Goal: Task Accomplishment & Management: Manage account settings

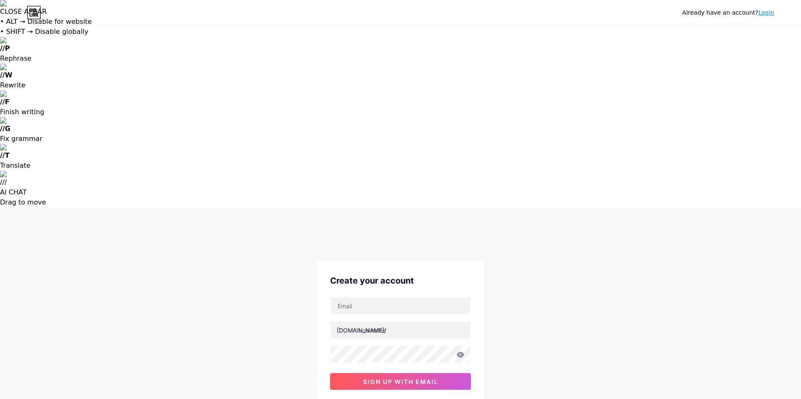
type input "[EMAIL_ADDRESS][PERSON_NAME][DOMAIN_NAME]"
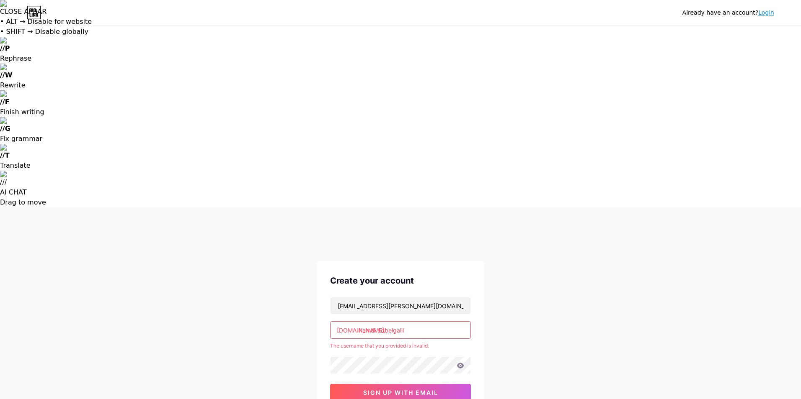
drag, startPoint x: 378, startPoint y: 123, endPoint x: 386, endPoint y: 121, distance: 8.5
click at [378, 322] on input "hamdi adbelgalil" at bounding box center [400, 330] width 140 height 17
type input "hamdi adbelgalil"
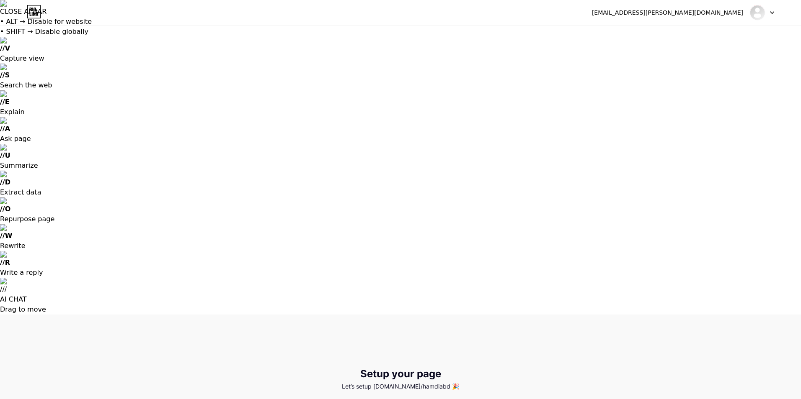
type input "C:\fakepath\WhatsApp Image [DATE] 11.41.07 AM.jpeg"
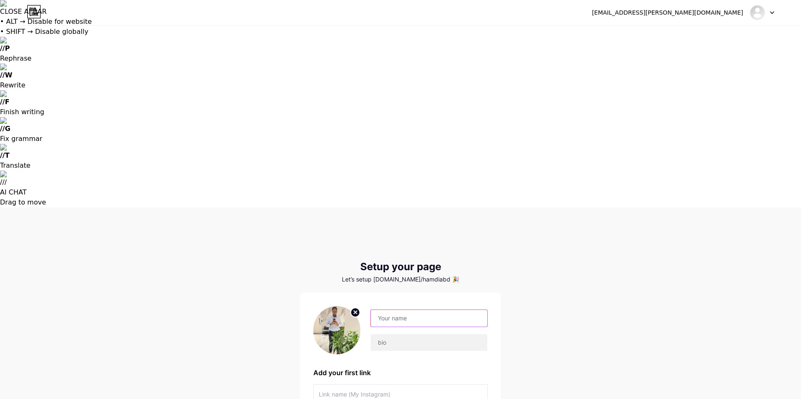
click at [400, 310] on input "text" at bounding box center [429, 318] width 116 height 17
type input "Hamdi adbelgalil"
click at [399, 335] on input "text" at bounding box center [429, 343] width 116 height 17
type input "ل"
type input "g"
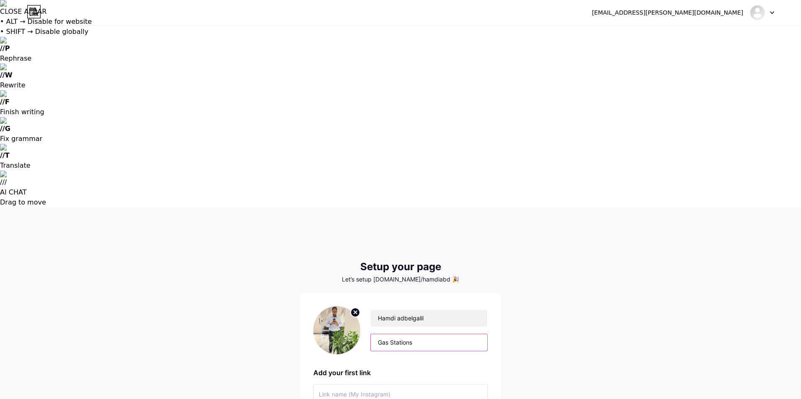
paste input "Operations"
click at [464, 335] on input "Gas Stations Operations & Mainta" at bounding box center [429, 343] width 116 height 17
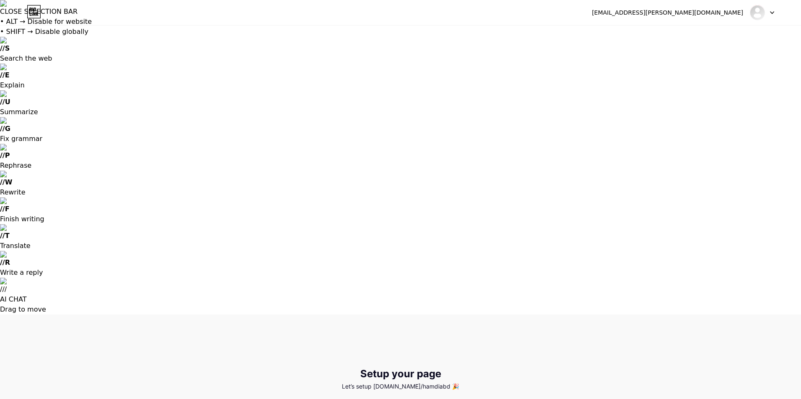
paste input "enance"
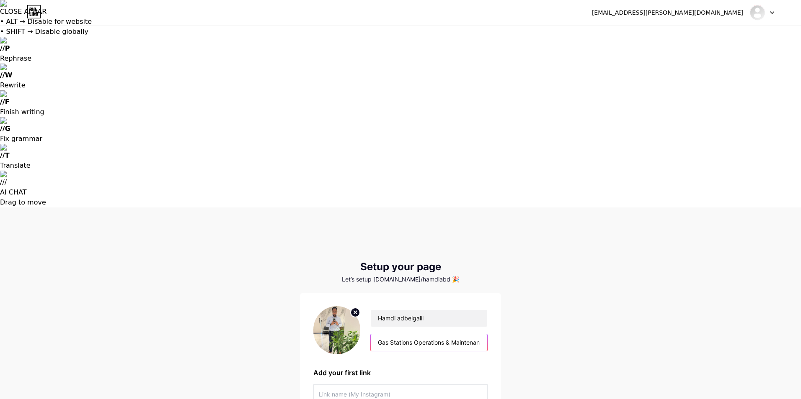
scroll to position [0, 8]
type input "Gas Stations Operations & Maintenance"
click at [344, 385] on input "text" at bounding box center [400, 394] width 163 height 19
paste input "[URL][DOMAIN_NAME][PERSON_NAME]"
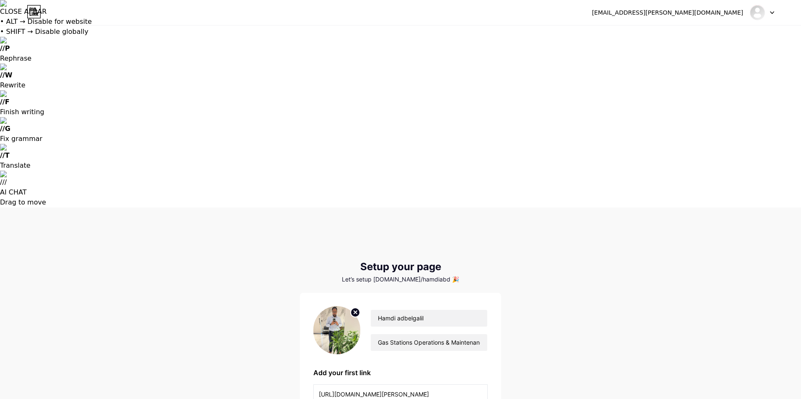
scroll to position [0, 332]
type input "[URL][DOMAIN_NAME][PERSON_NAME]"
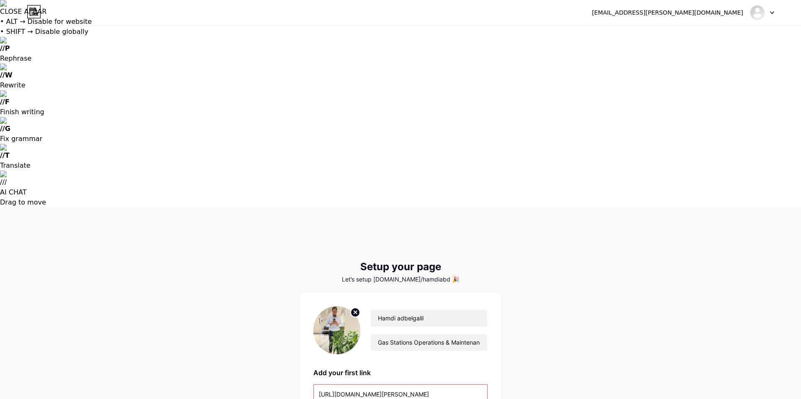
click at [446, 385] on input "[URL][DOMAIN_NAME][PERSON_NAME]" at bounding box center [400, 394] width 163 height 19
paste input "[URL][DOMAIN_NAME][PERSON_NAME]"
type input "[URL][DOMAIN_NAME][PERSON_NAME]"
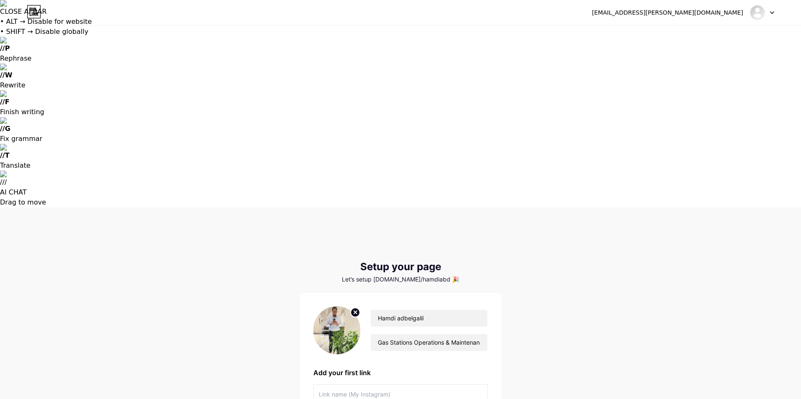
scroll to position [0, 0]
click at [368, 385] on input "text" at bounding box center [400, 394] width 163 height 19
type input "m"
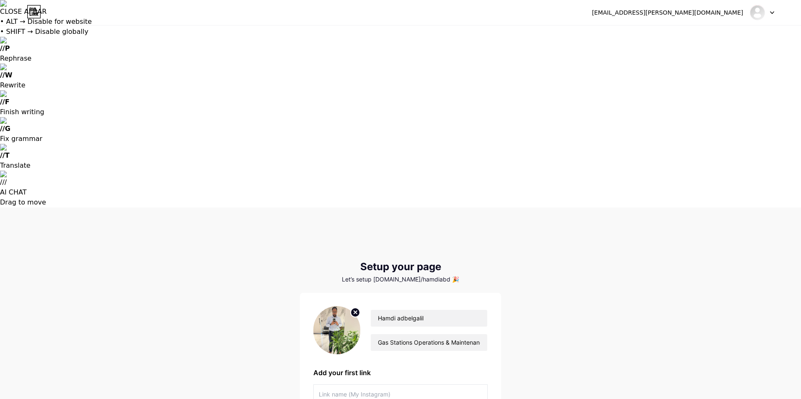
paste input "linkedin"
click at [320, 385] on input "linkedin" at bounding box center [400, 394] width 163 height 19
type input "Linkedin"
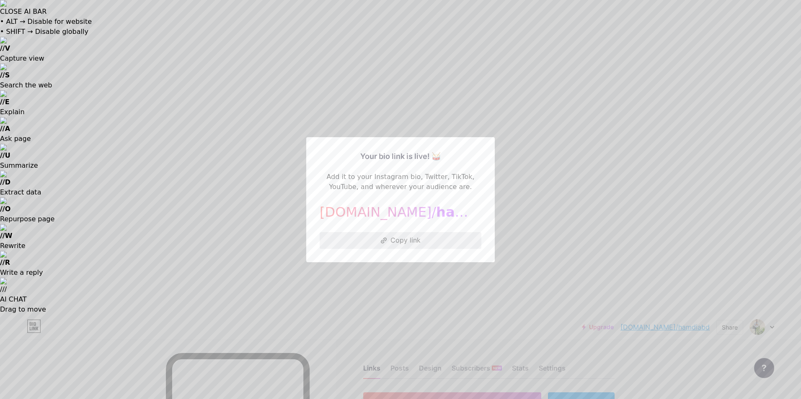
click at [389, 240] on button "Copy link" at bounding box center [400, 240] width 162 height 17
click at [389, 241] on button "Copy link" at bounding box center [400, 240] width 162 height 17
click at [414, 343] on div at bounding box center [400, 199] width 801 height 399
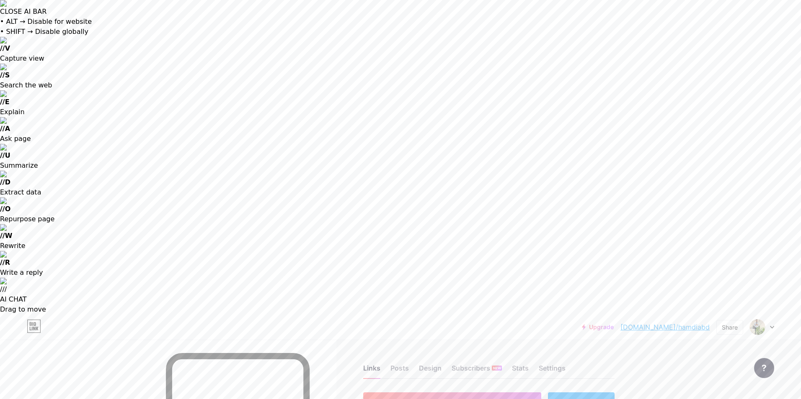
click at [598, 393] on div "+ ADD EMBED" at bounding box center [581, 403] width 67 height 20
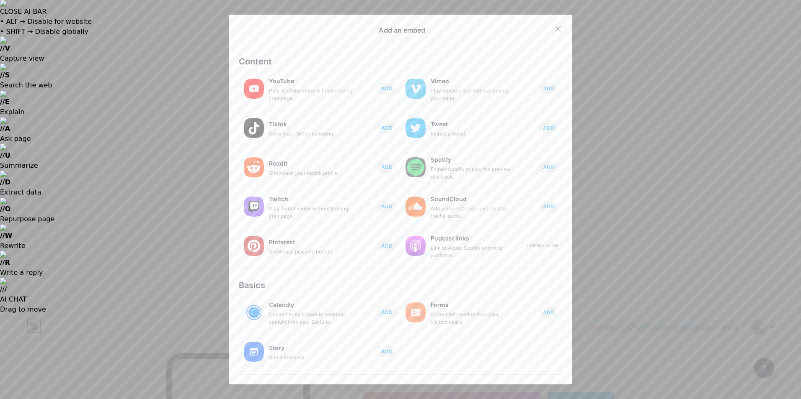
click at [554, 29] on icon at bounding box center [557, 29] width 7 height 7
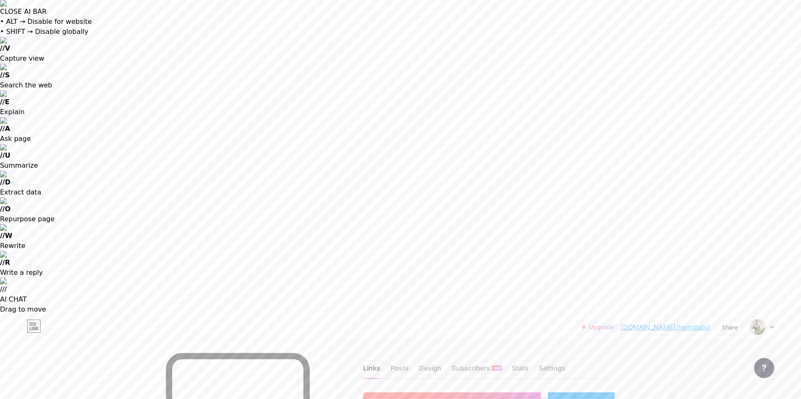
click at [451, 399] on span "+ ADD LINK" at bounding box center [452, 402] width 36 height 7
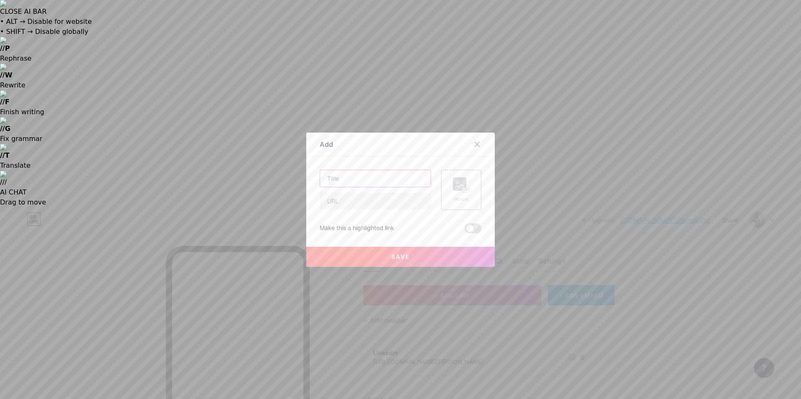
click at [337, 180] on input "text" at bounding box center [375, 178] width 111 height 17
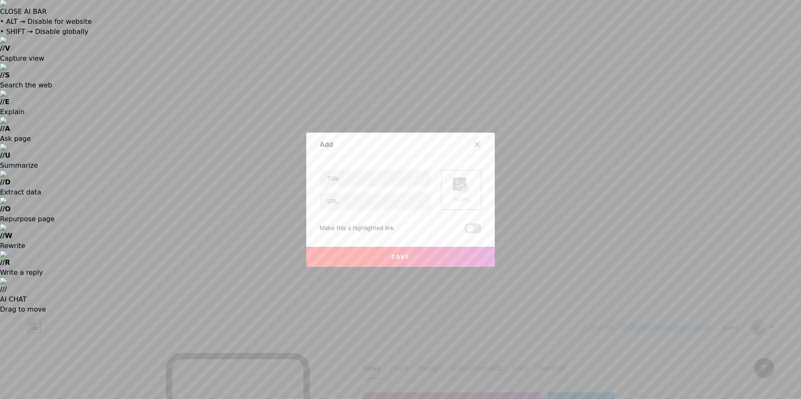
click at [463, 195] on div "Picture" at bounding box center [461, 190] width 17 height 25
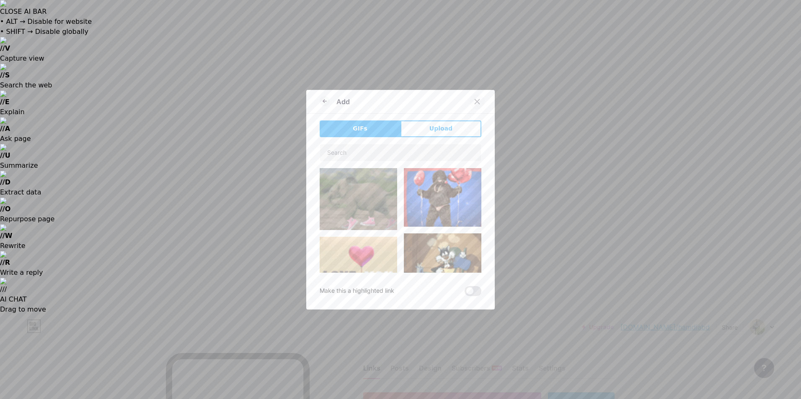
click at [475, 101] on icon at bounding box center [477, 101] width 7 height 7
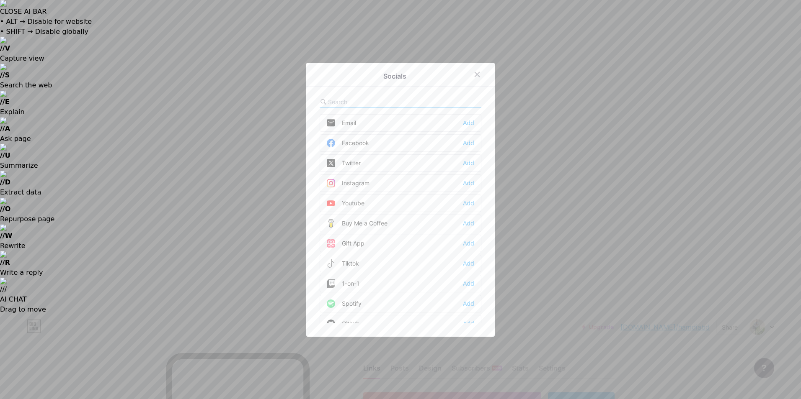
click at [356, 123] on div "Email Add" at bounding box center [400, 123] width 162 height 18
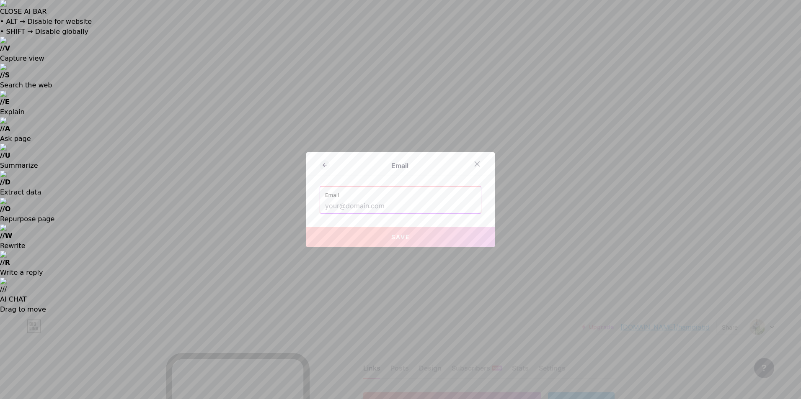
click at [350, 205] on input "text" at bounding box center [400, 206] width 151 height 14
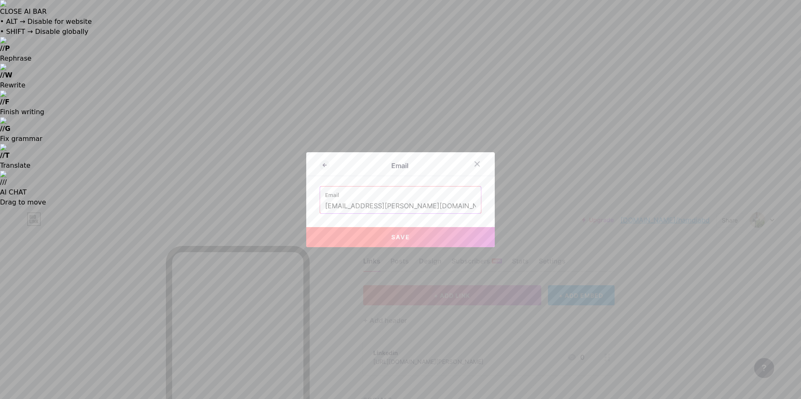
click at [417, 234] on button "Save" at bounding box center [400, 237] width 188 height 20
type input "mailto:[EMAIL_ADDRESS][PERSON_NAME][DOMAIN_NAME]"
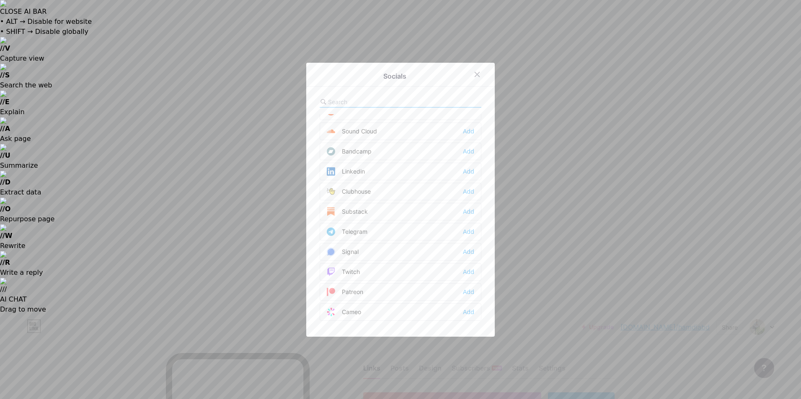
scroll to position [293, 0]
click at [469, 190] on div "Add" at bounding box center [468, 192] width 11 height 8
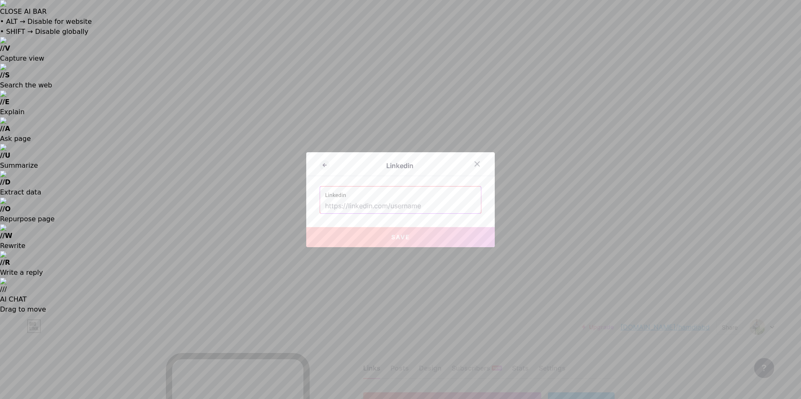
click at [345, 206] on input "text" at bounding box center [400, 206] width 151 height 14
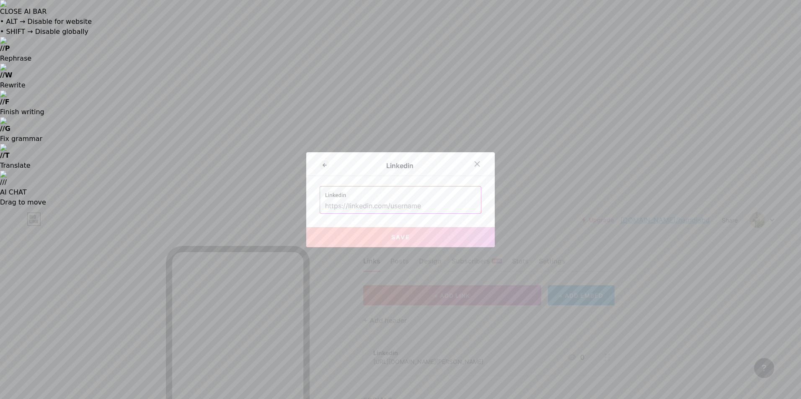
paste input "[URL][DOMAIN_NAME][PERSON_NAME]"
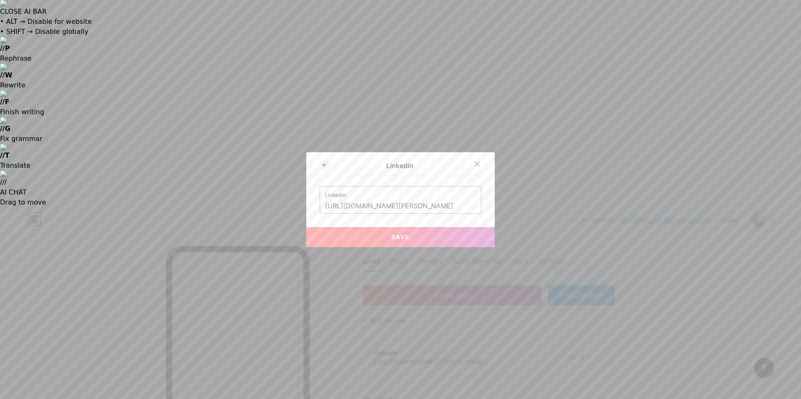
type input "[URL][DOMAIN_NAME][PERSON_NAME]"
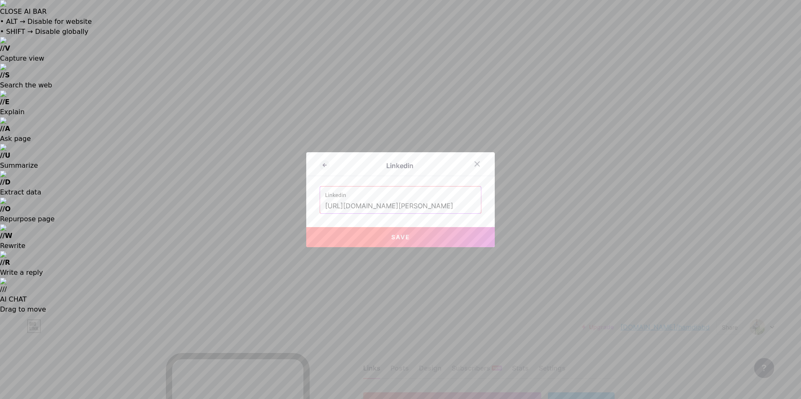
scroll to position [0, 0]
click at [385, 237] on button "Save" at bounding box center [400, 237] width 188 height 20
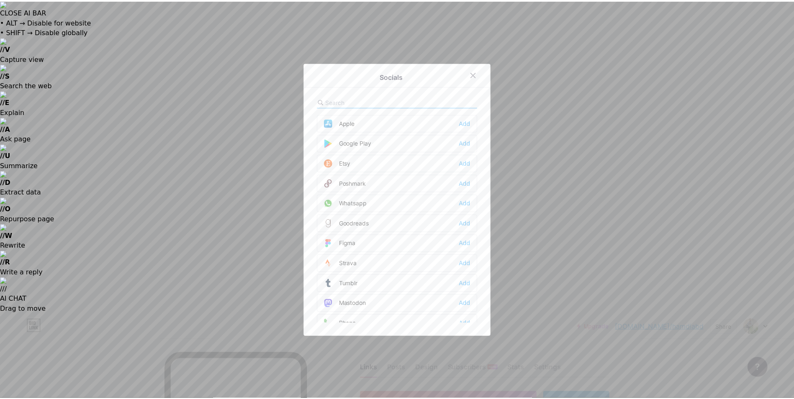
scroll to position [630, 0]
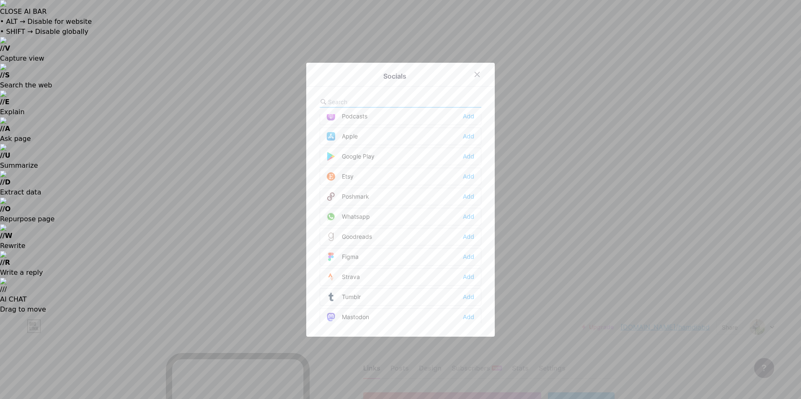
click at [354, 218] on div "Whatsapp" at bounding box center [348, 217] width 43 height 8
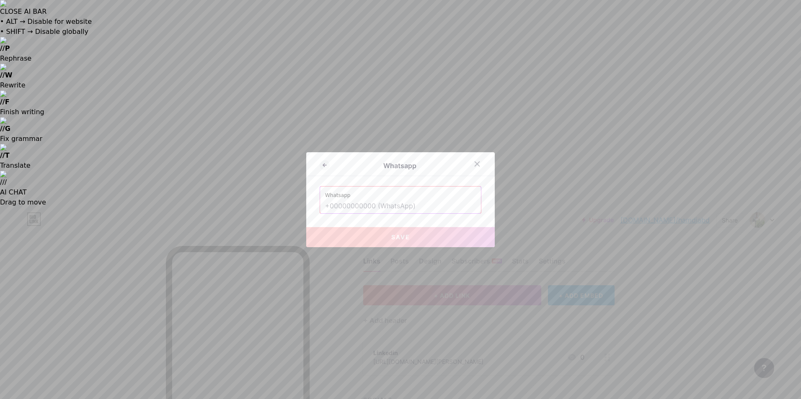
click at [333, 208] on input "text" at bounding box center [400, 206] width 151 height 14
click at [382, 235] on button "Save" at bounding box center [400, 237] width 188 height 20
type input "[URL][DOMAIN_NAME][PHONE_NUMBER]"
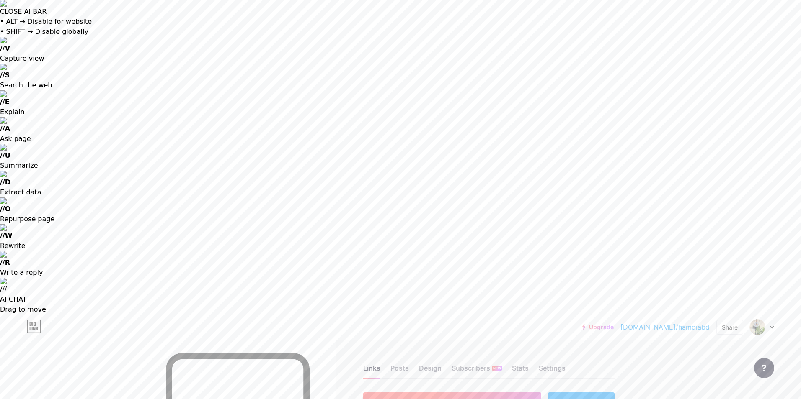
click at [471, 393] on button "+ ADD LINK" at bounding box center [452, 403] width 178 height 20
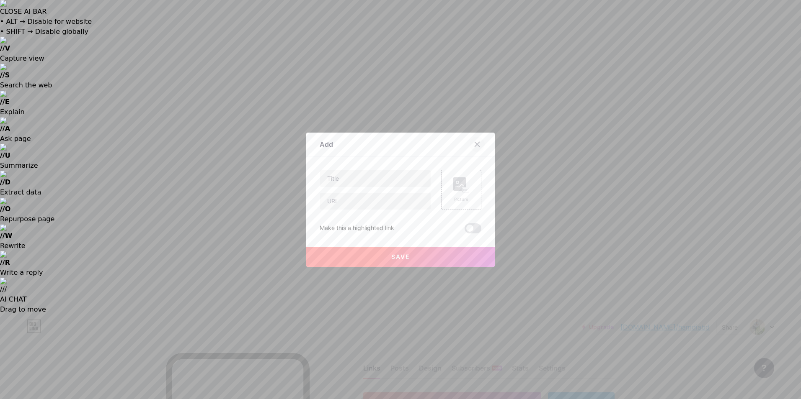
click at [475, 145] on icon at bounding box center [477, 144] width 7 height 7
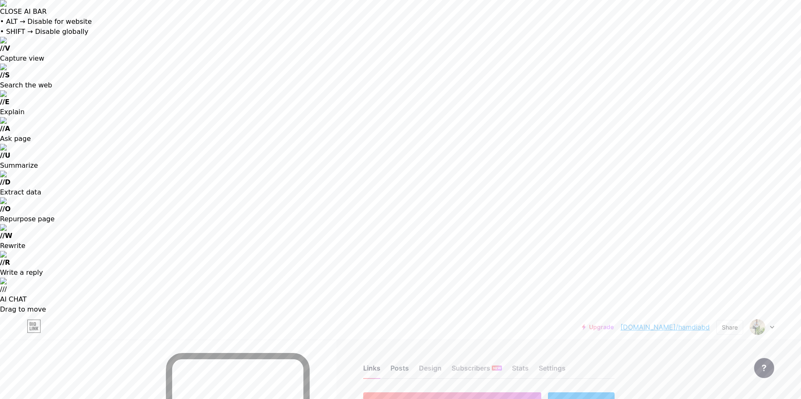
click at [393, 363] on div "Posts" at bounding box center [399, 370] width 18 height 15
click at [432, 363] on div "Design" at bounding box center [430, 370] width 23 height 15
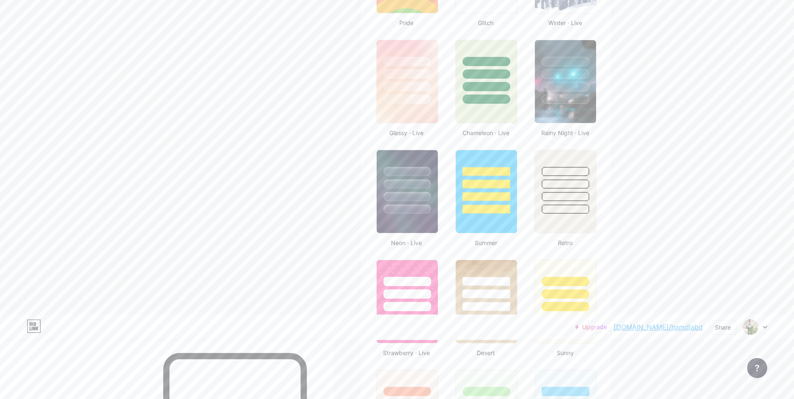
scroll to position [1023, 0]
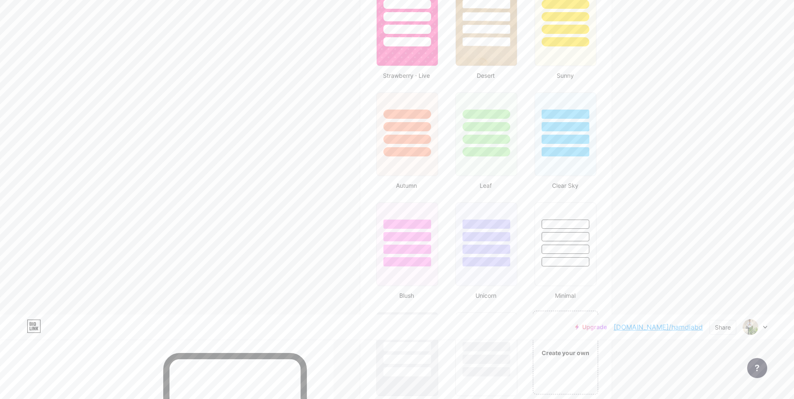
radio input "true"
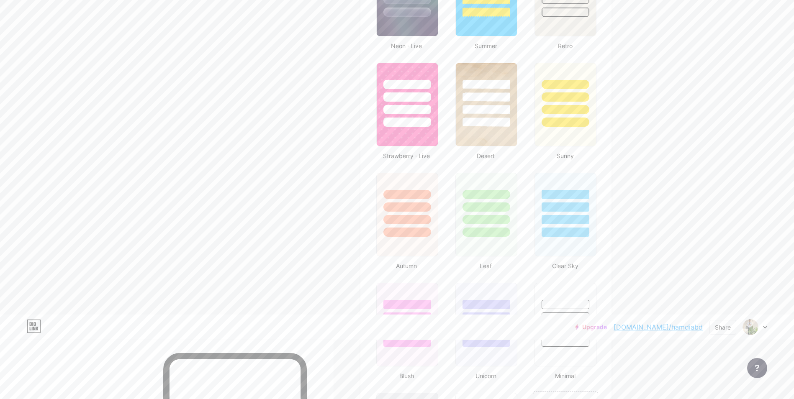
scroll to position [939, 0]
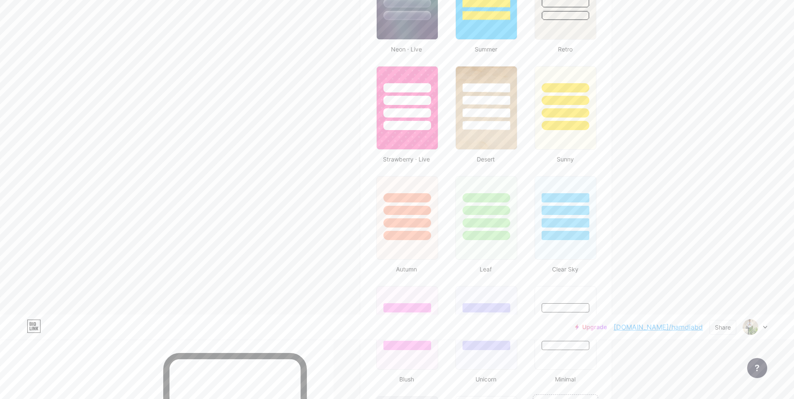
radio input "true"
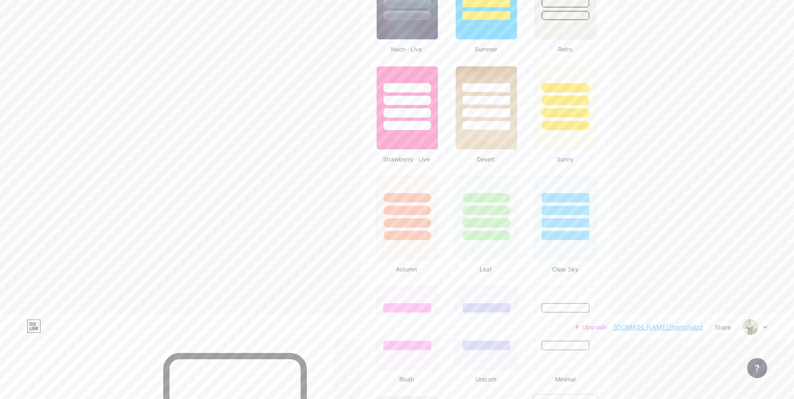
radio input "true"
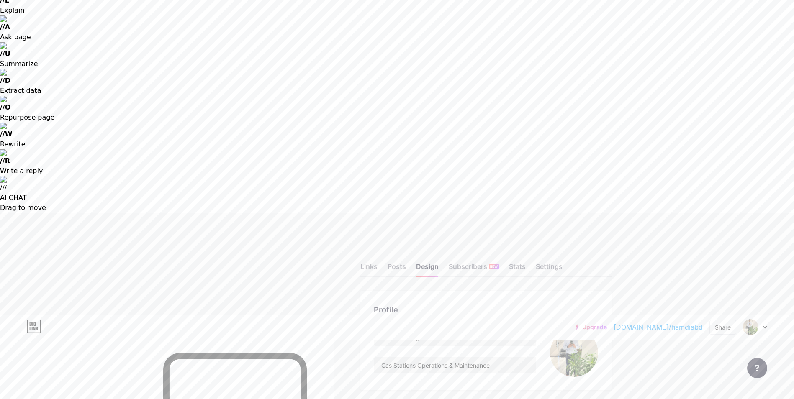
scroll to position [60, 0]
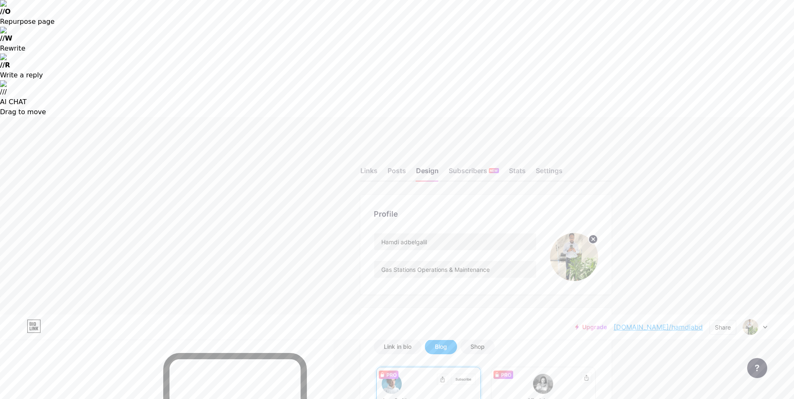
scroll to position [102, 0]
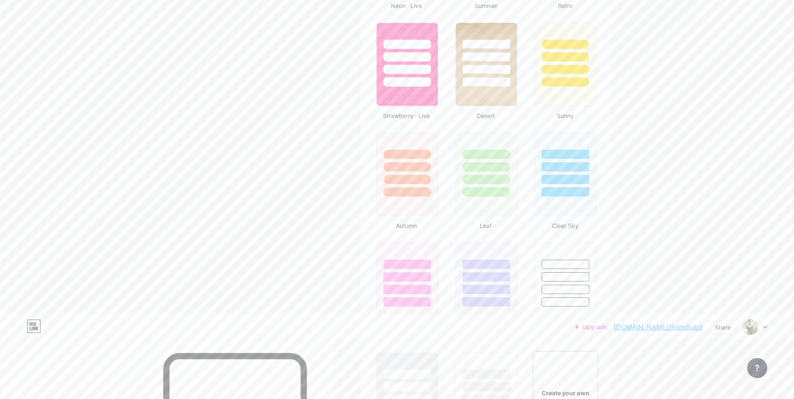
scroll to position [1023, 0]
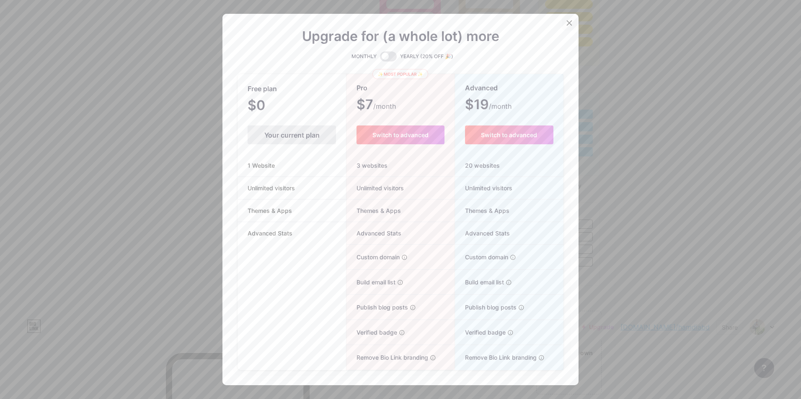
click at [562, 19] on div at bounding box center [569, 22] width 15 height 15
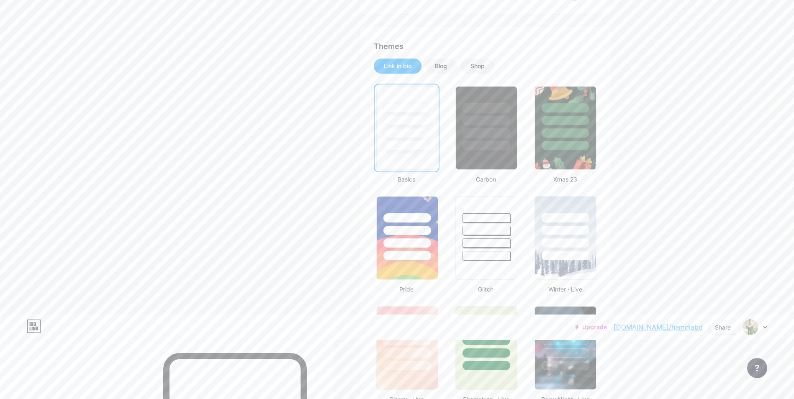
scroll to position [311, 0]
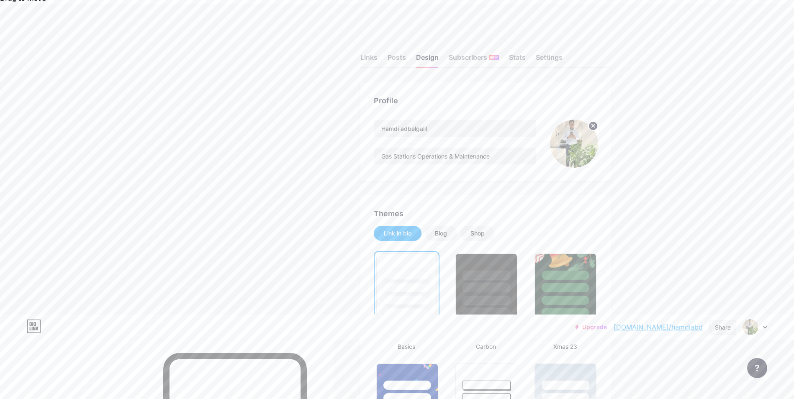
click at [720, 323] on div "Share" at bounding box center [723, 327] width 16 height 9
click at [720, 373] on icon at bounding box center [724, 378] width 10 height 10
click at [721, 348] on div at bounding box center [721, 353] width 10 height 10
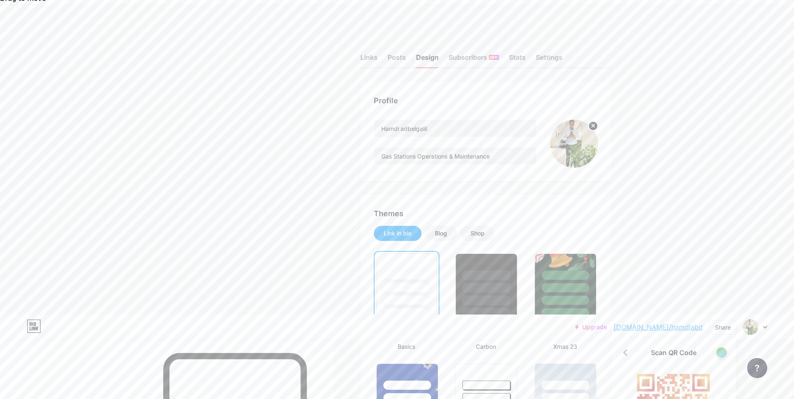
click at [721, 348] on div at bounding box center [721, 353] width 10 height 10
click at [725, 323] on div "Share" at bounding box center [723, 327] width 16 height 9
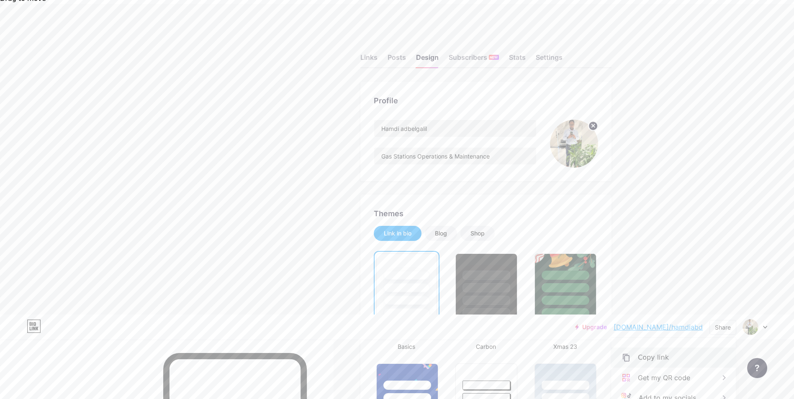
click at [668, 348] on div "Copy link" at bounding box center [673, 358] width 125 height 20
click at [422, 363] on div at bounding box center [407, 396] width 63 height 66
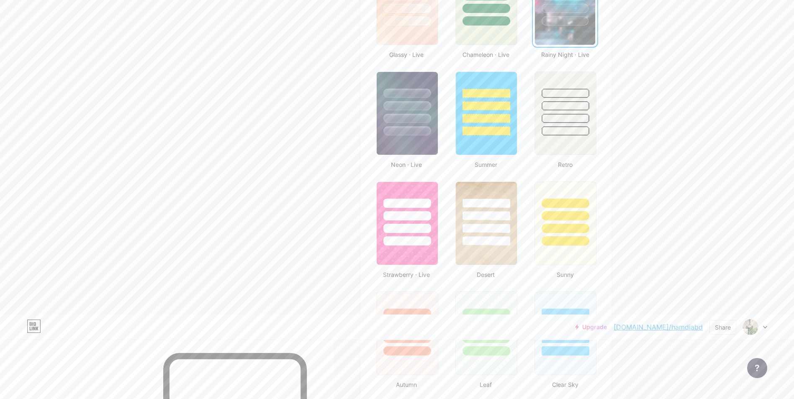
scroll to position [897, 0]
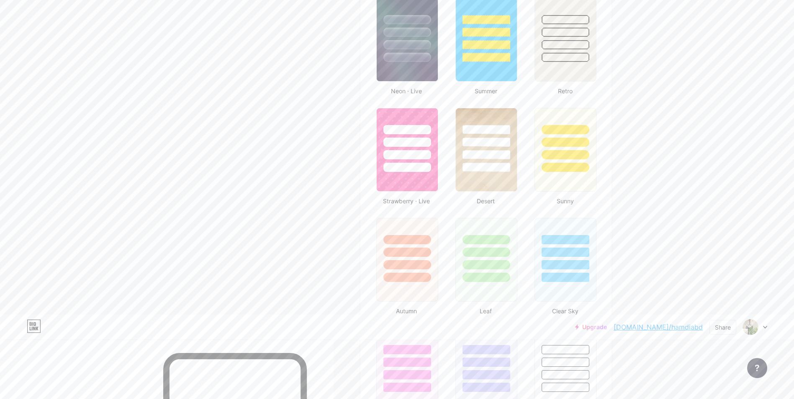
radio input "true"
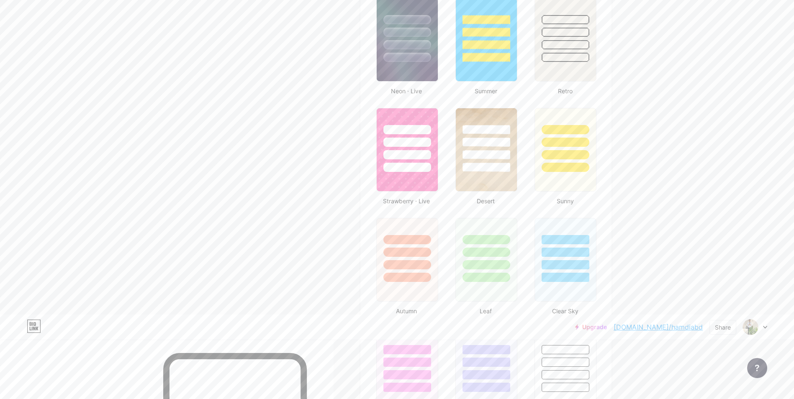
radio input "true"
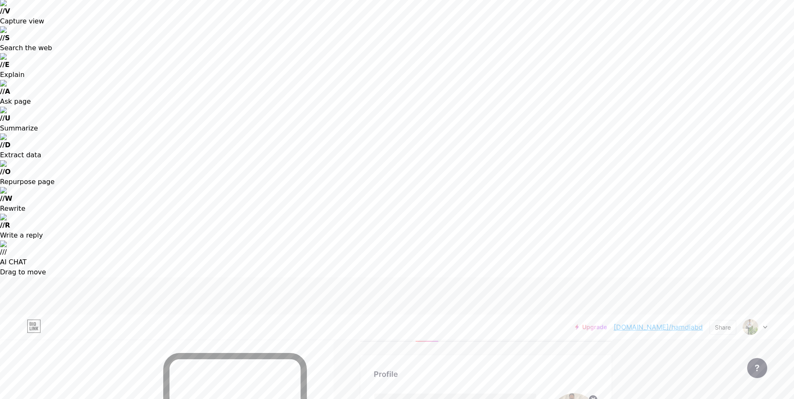
scroll to position [0, 0]
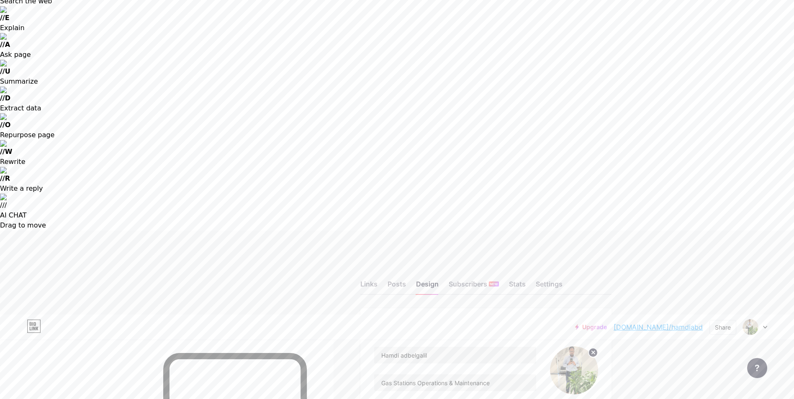
scroll to position [84, 0]
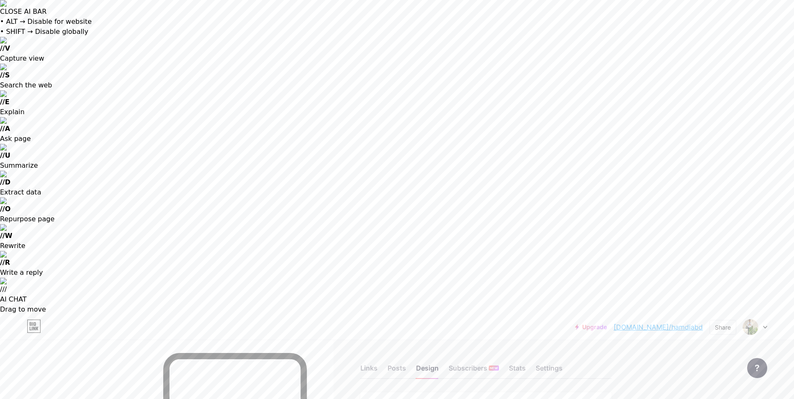
click at [374, 363] on div "Links" at bounding box center [369, 370] width 17 height 15
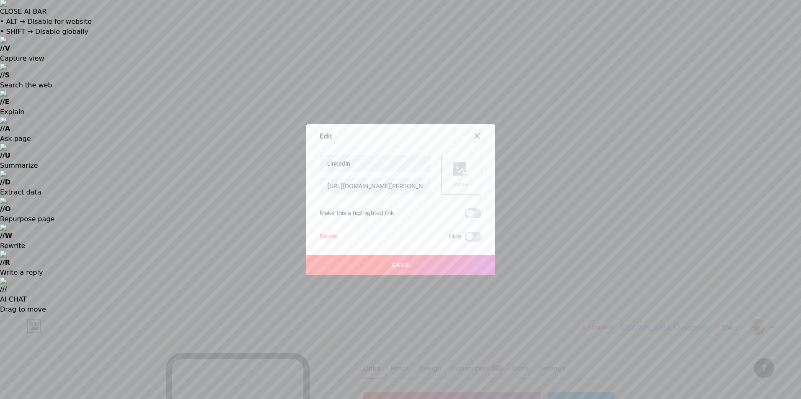
click at [478, 134] on div at bounding box center [476, 136] width 15 height 15
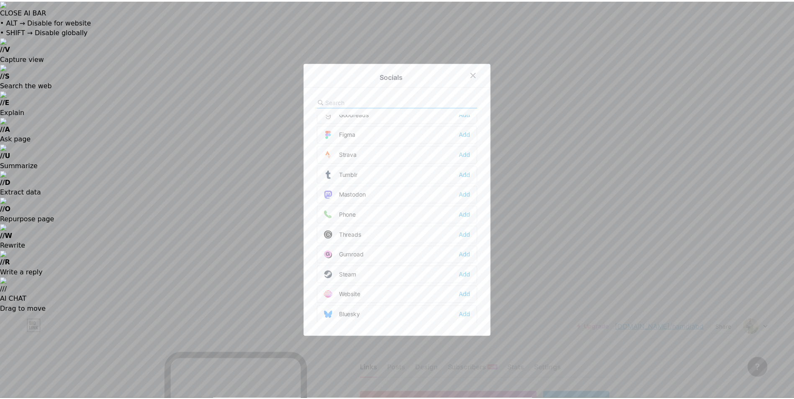
scroll to position [754, 0]
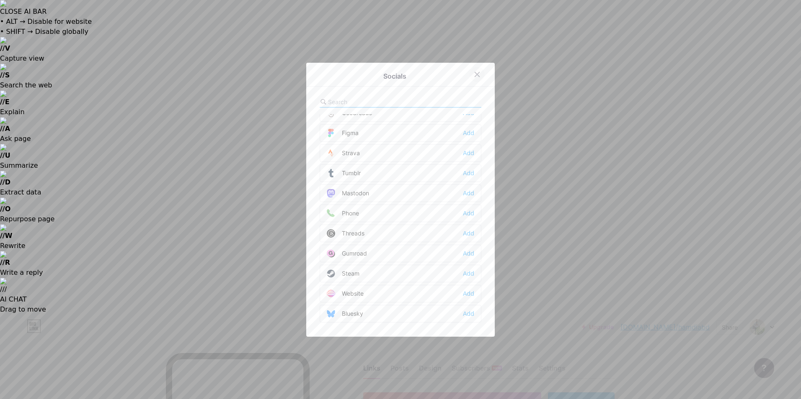
click at [471, 79] on div at bounding box center [476, 74] width 15 height 15
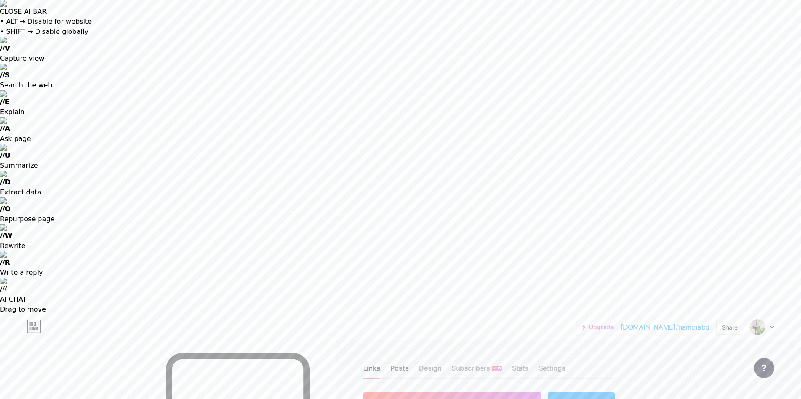
click at [400, 363] on div "Posts" at bounding box center [399, 370] width 18 height 15
click at [430, 363] on div "Design" at bounding box center [430, 370] width 23 height 15
click at [515, 363] on div "Stats" at bounding box center [517, 370] width 17 height 15
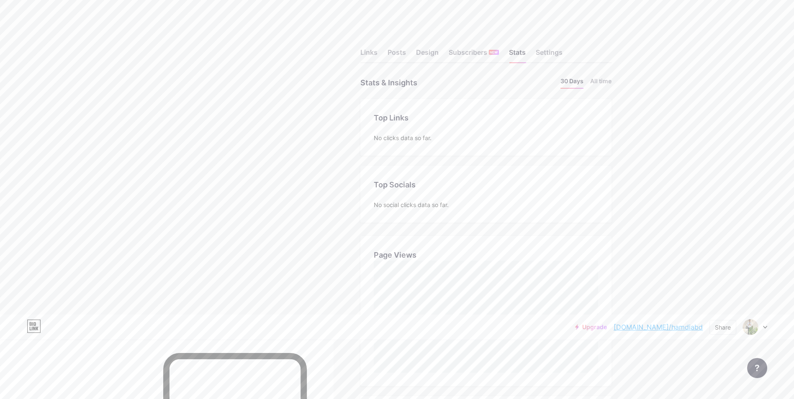
scroll to position [317, 0]
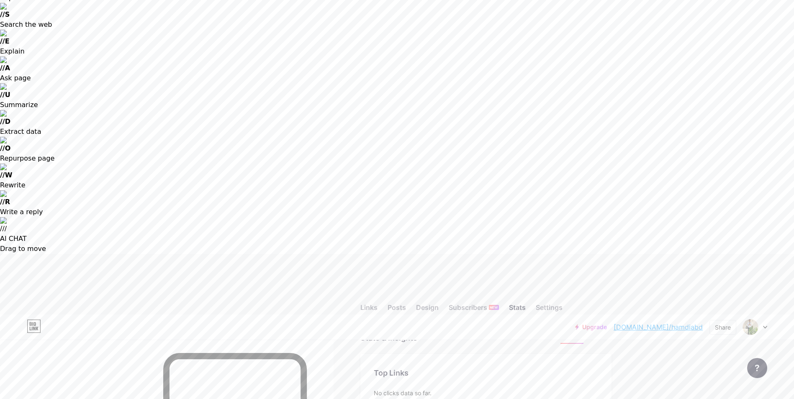
scroll to position [0, 0]
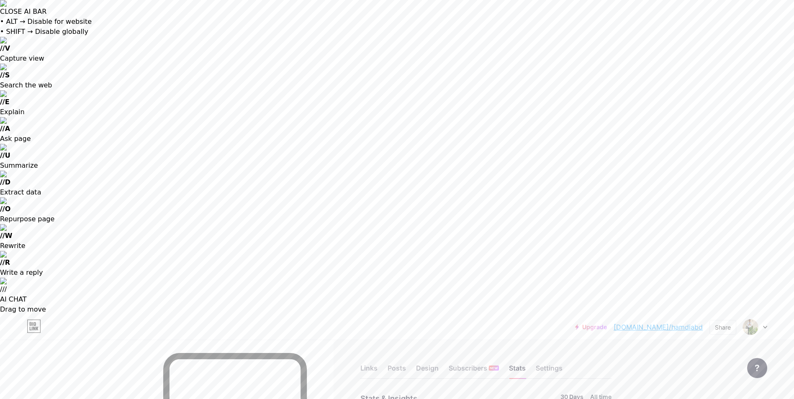
click at [605, 393] on li "All time" at bounding box center [600, 399] width 21 height 12
click at [551, 363] on div "Settings" at bounding box center [549, 370] width 27 height 15
